Goal: Information Seeking & Learning: Learn about a topic

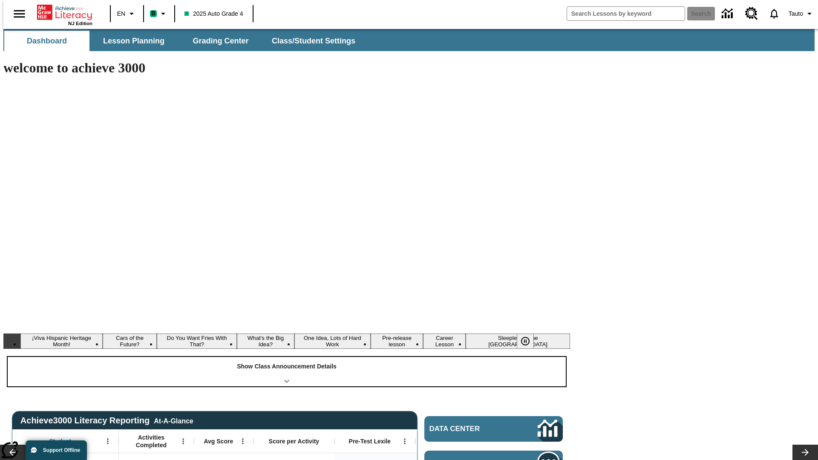
click at [287, 357] on div "Show Class Announcement Details" at bounding box center [287, 371] width 558 height 29
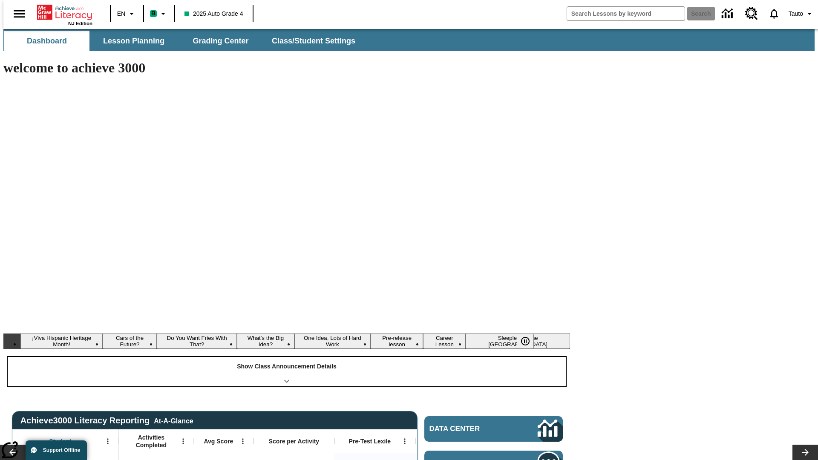
click at [287, 357] on div "Show Class Announcement Details" at bounding box center [287, 371] width 558 height 29
